Goal: Check status: Check status

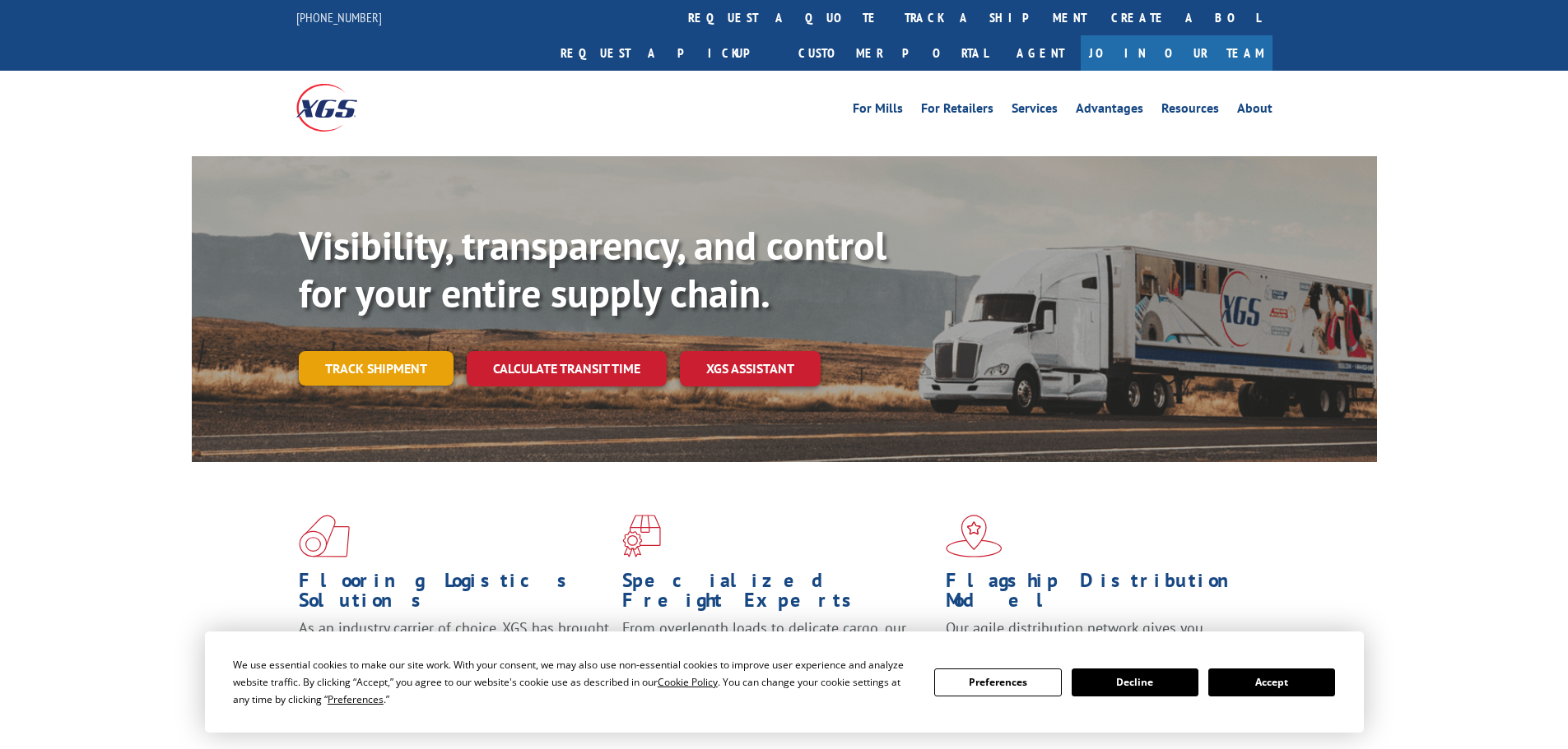
click at [344, 351] on link "Track shipment" at bounding box center [376, 368] width 154 height 35
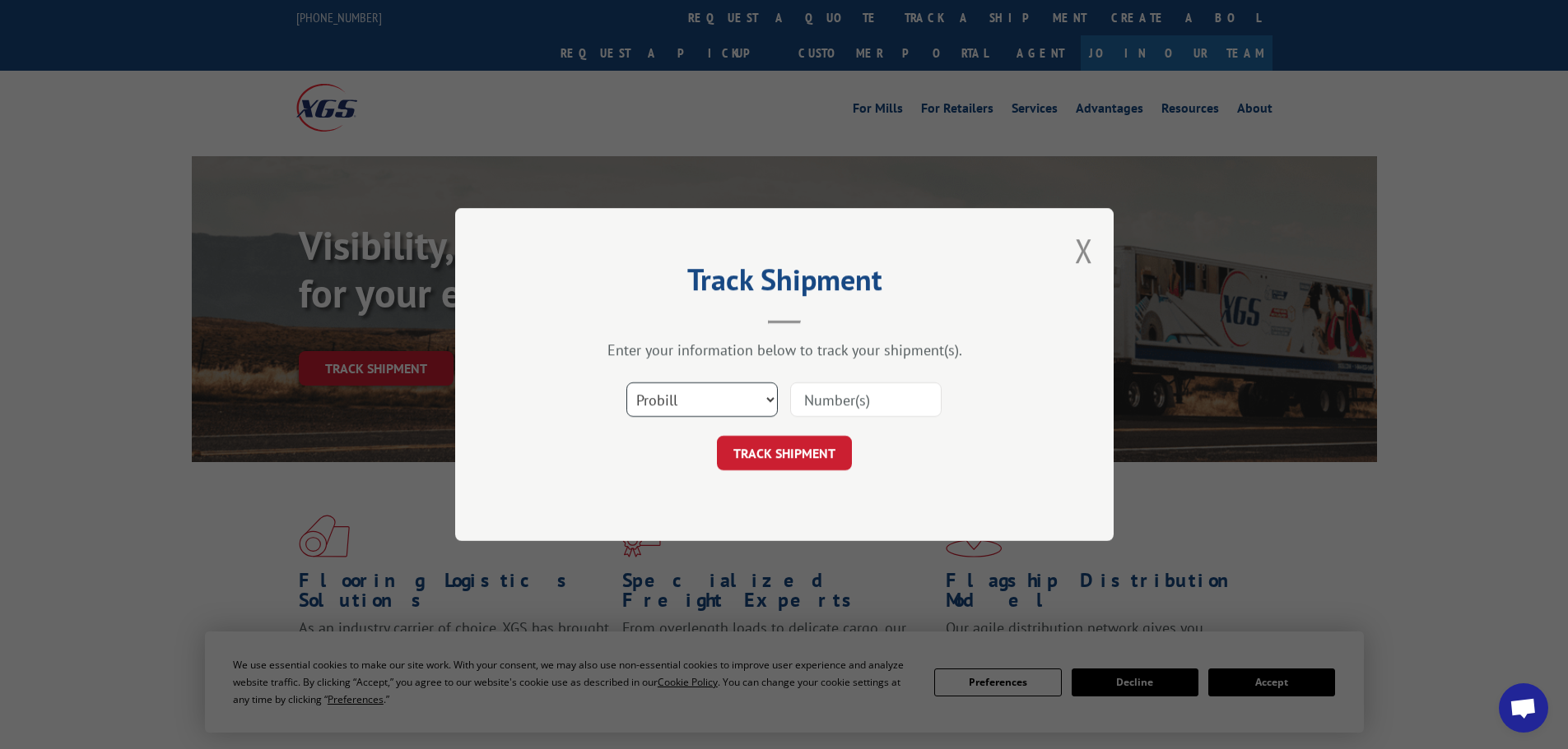
click at [776, 393] on select "Select category... Probill BOL PO" at bounding box center [702, 400] width 152 height 35
select select "po"
click at [626, 383] on select "Select category... Probill BOL PO" at bounding box center [702, 400] width 152 height 35
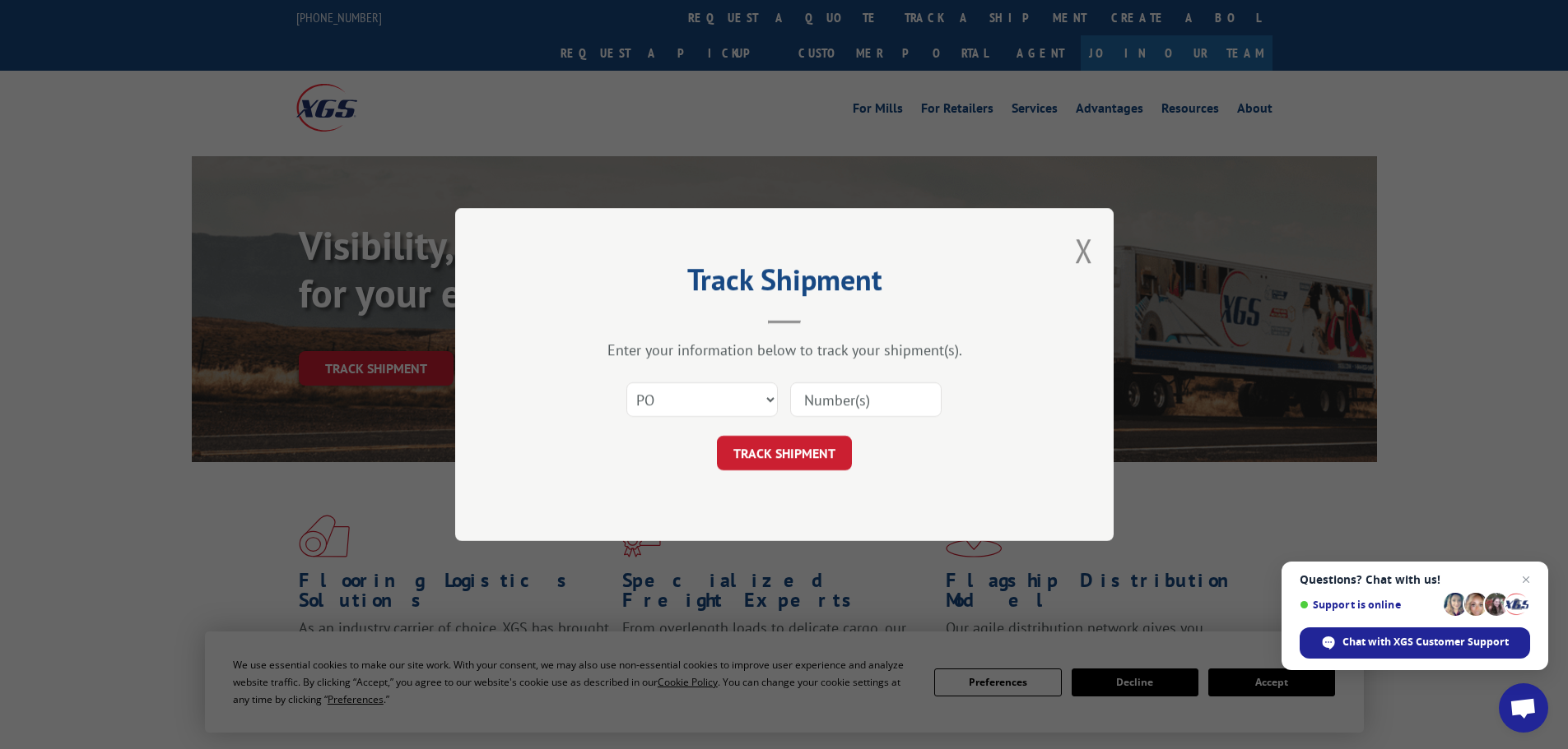
paste input "06516239"
type input "06516239"
click at [805, 461] on button "TRACK SHIPMENT" at bounding box center [784, 453] width 135 height 35
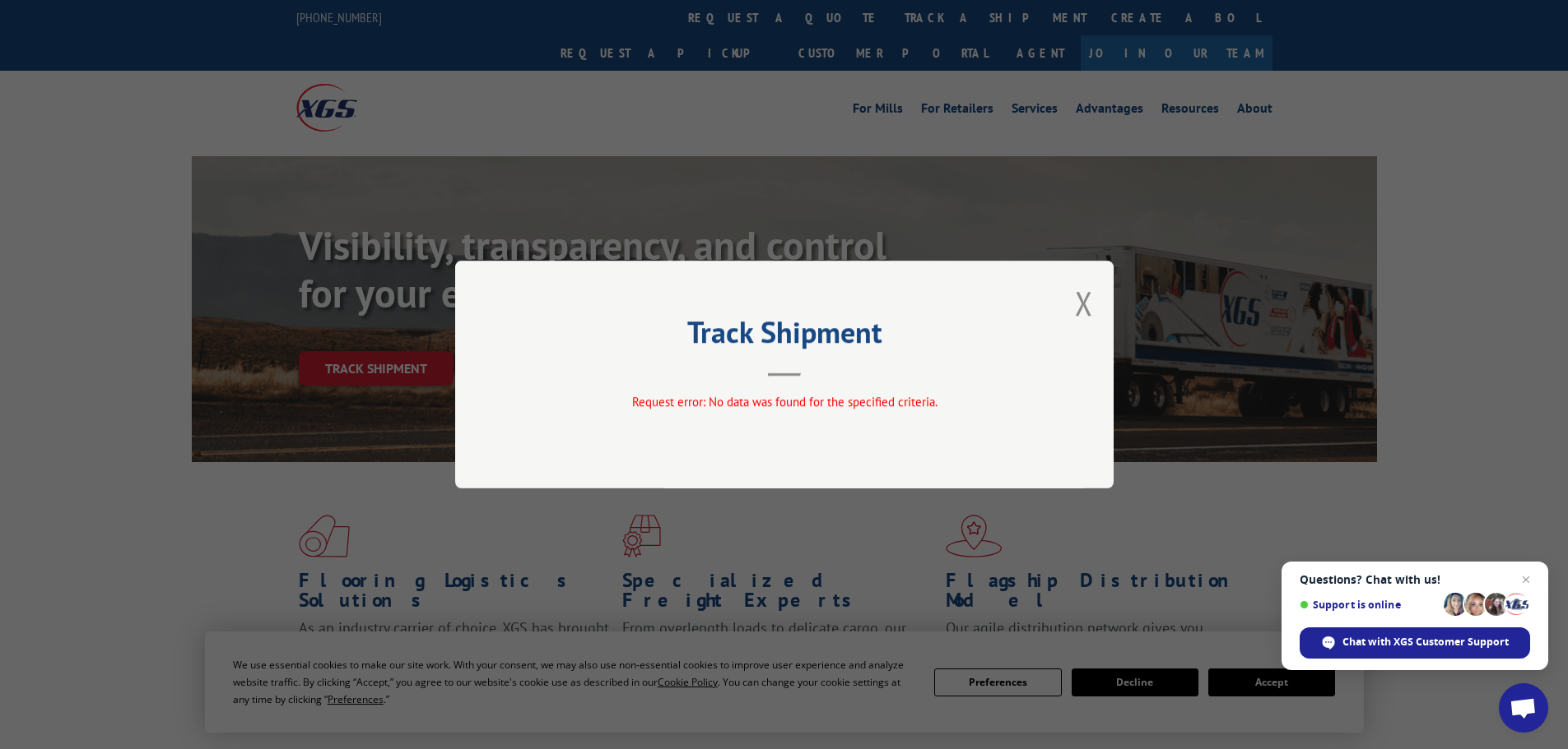
click at [1525, 575] on span "Close chat" at bounding box center [1525, 580] width 20 height 20
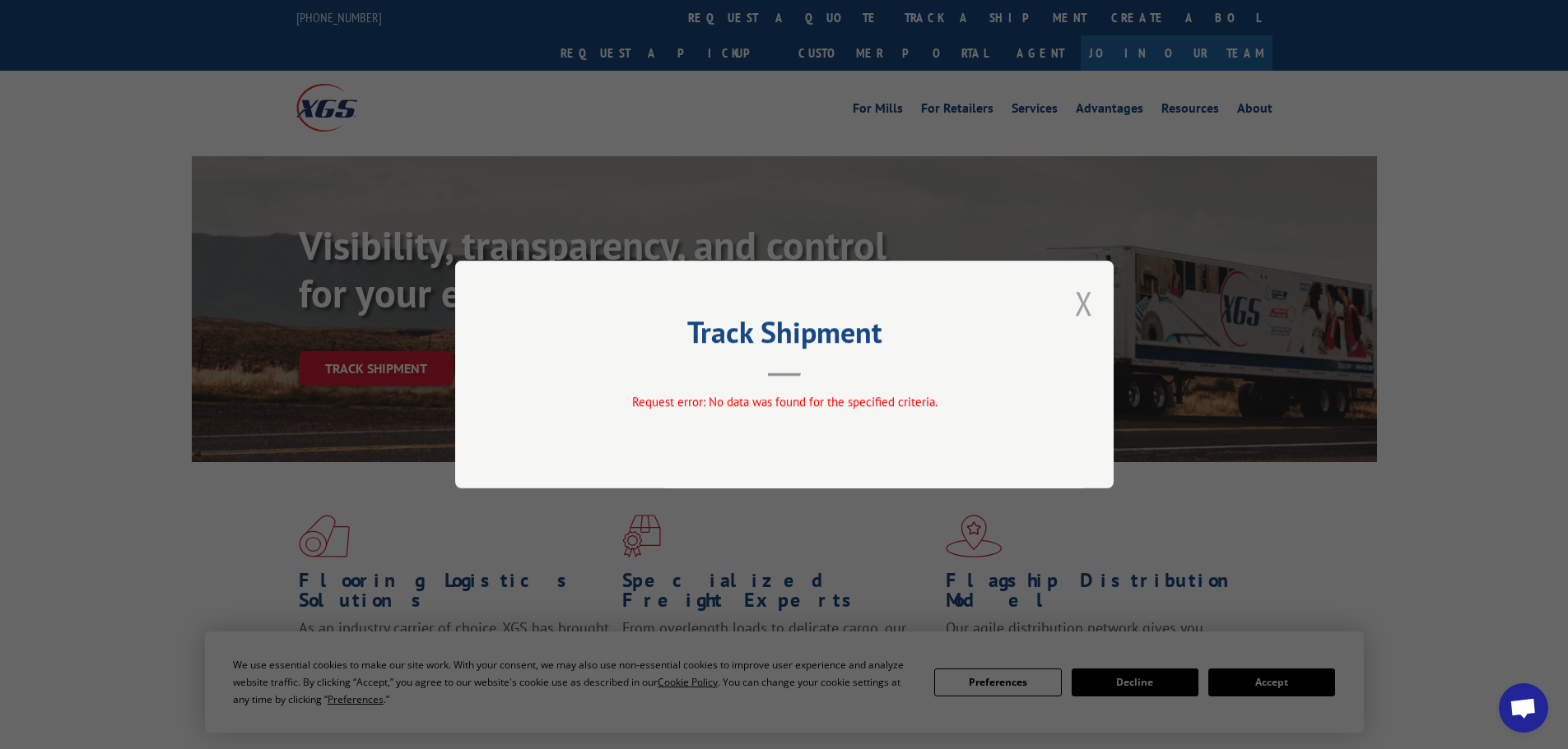
click at [1078, 307] on button "Close modal" at bounding box center [1084, 302] width 18 height 43
